Goal: Information Seeking & Learning: Learn about a topic

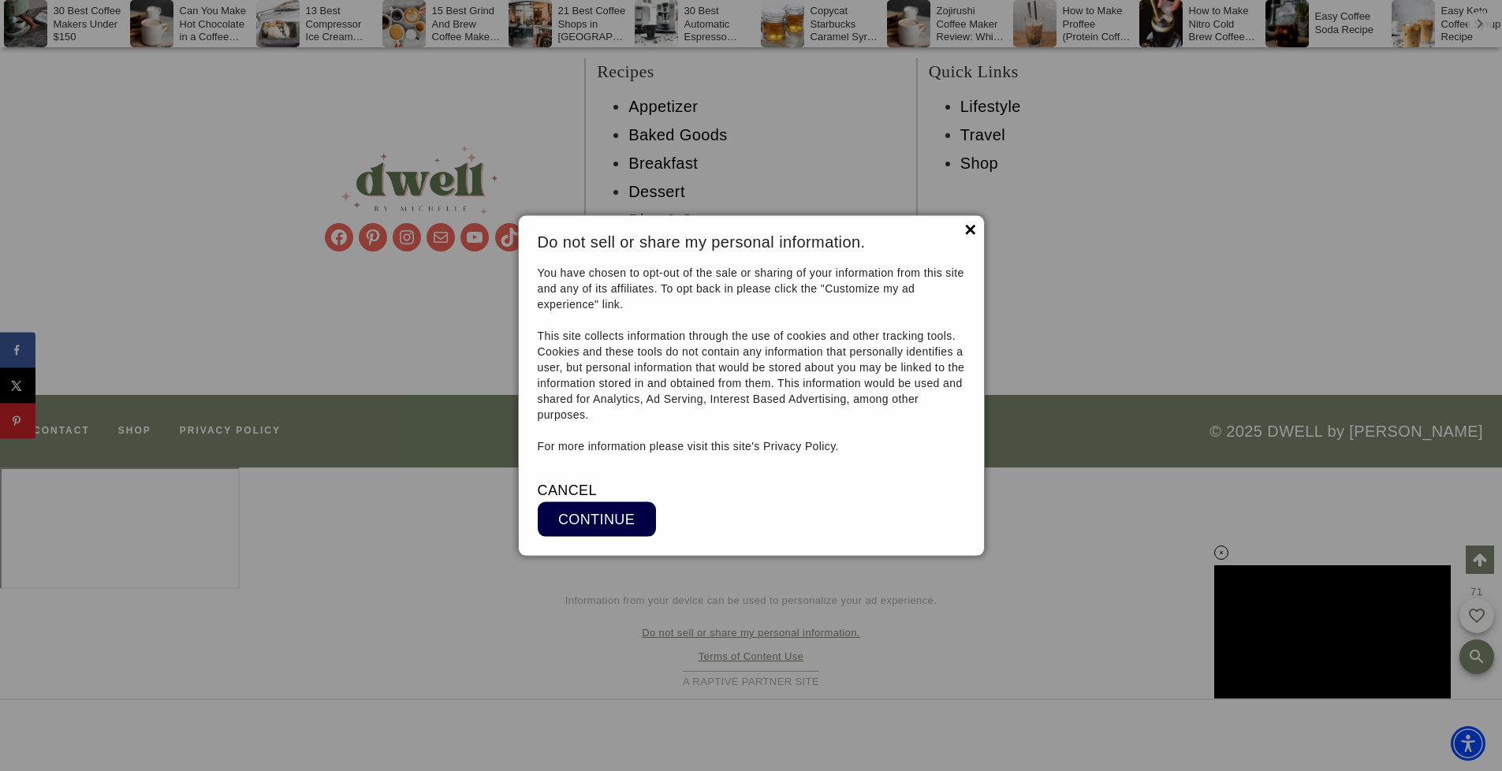
scroll to position [57919, 0]
